Goal: Information Seeking & Learning: Learn about a topic

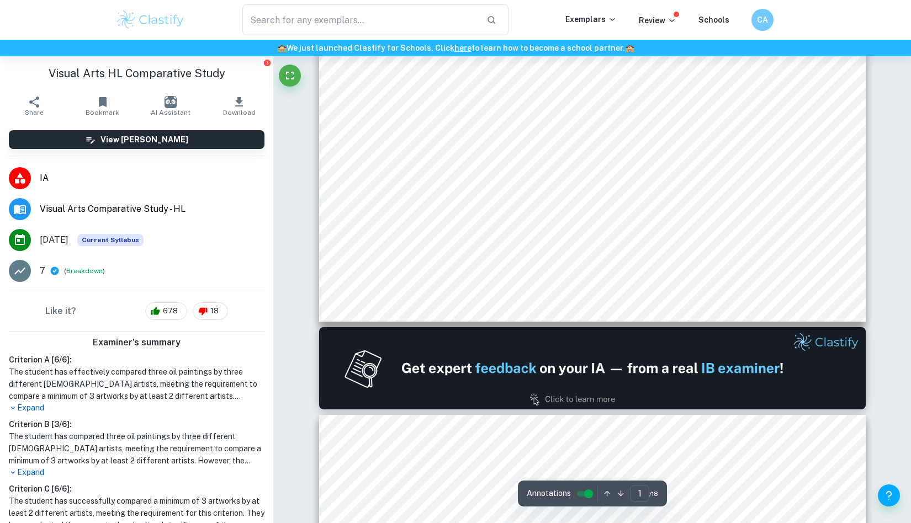
scroll to position [54, 0]
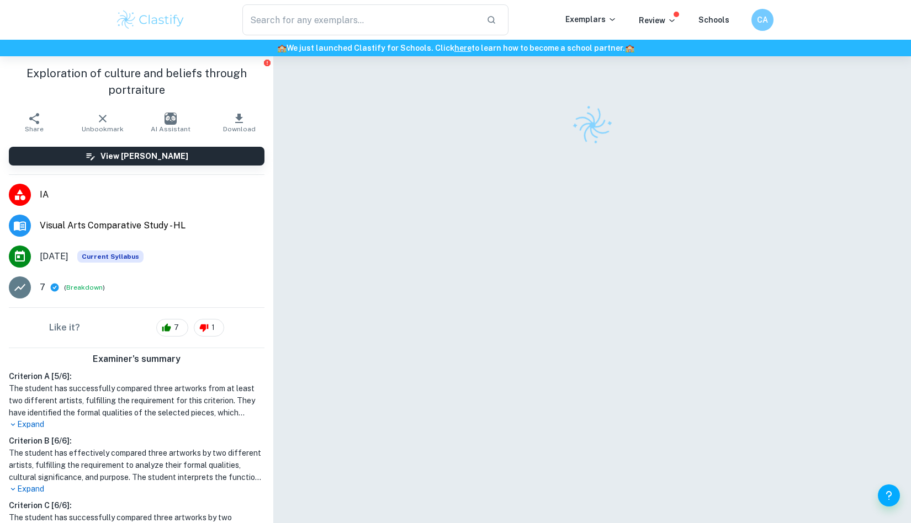
scroll to position [6, 0]
click at [560, 24] on div "​" at bounding box center [375, 19] width 380 height 31
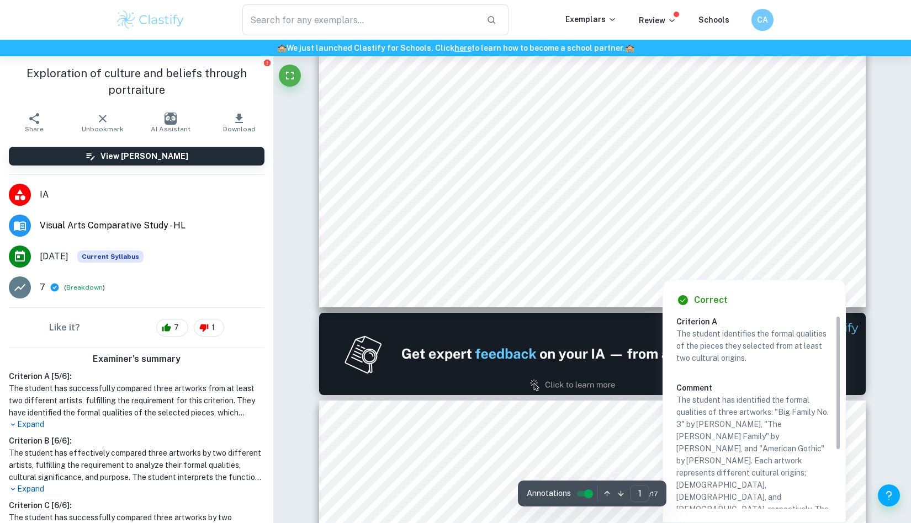
scroll to position [67, 0]
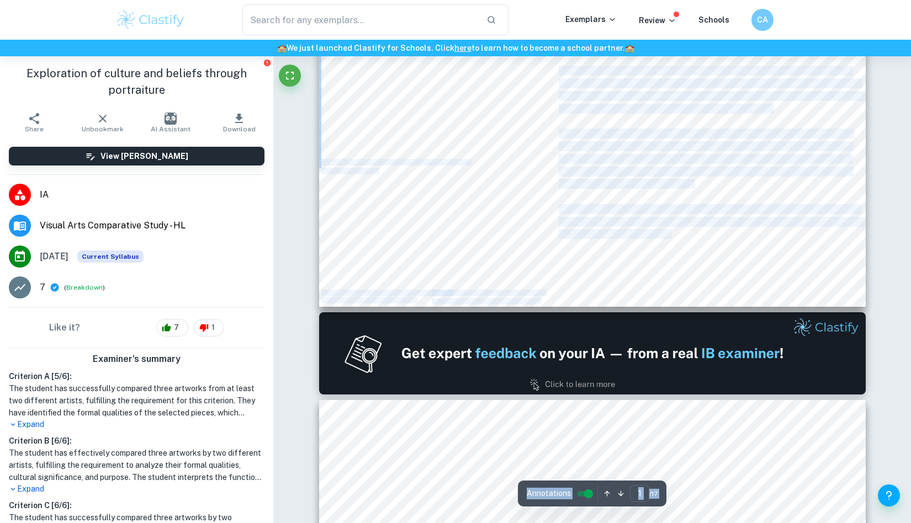
drag, startPoint x: 657, startPoint y: 271, endPoint x: 670, endPoint y: 230, distance: 42.4
click at [670, 230] on span "Wood=, through their formal qualities, cultural signiocance, and function" at bounding box center [705, 234] width 293 height 9
